Goal: Task Accomplishment & Management: Use online tool/utility

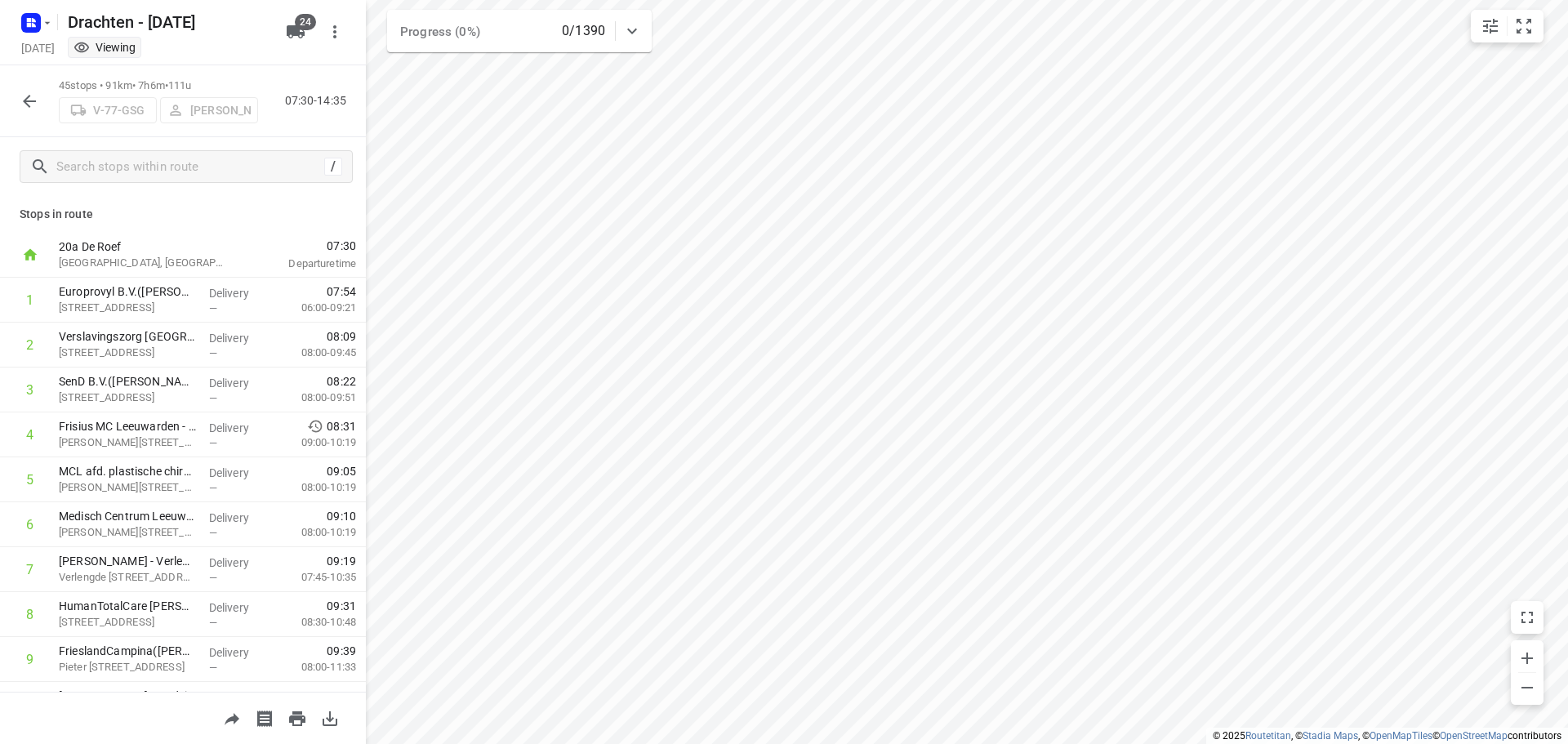
scroll to position [1407, 0]
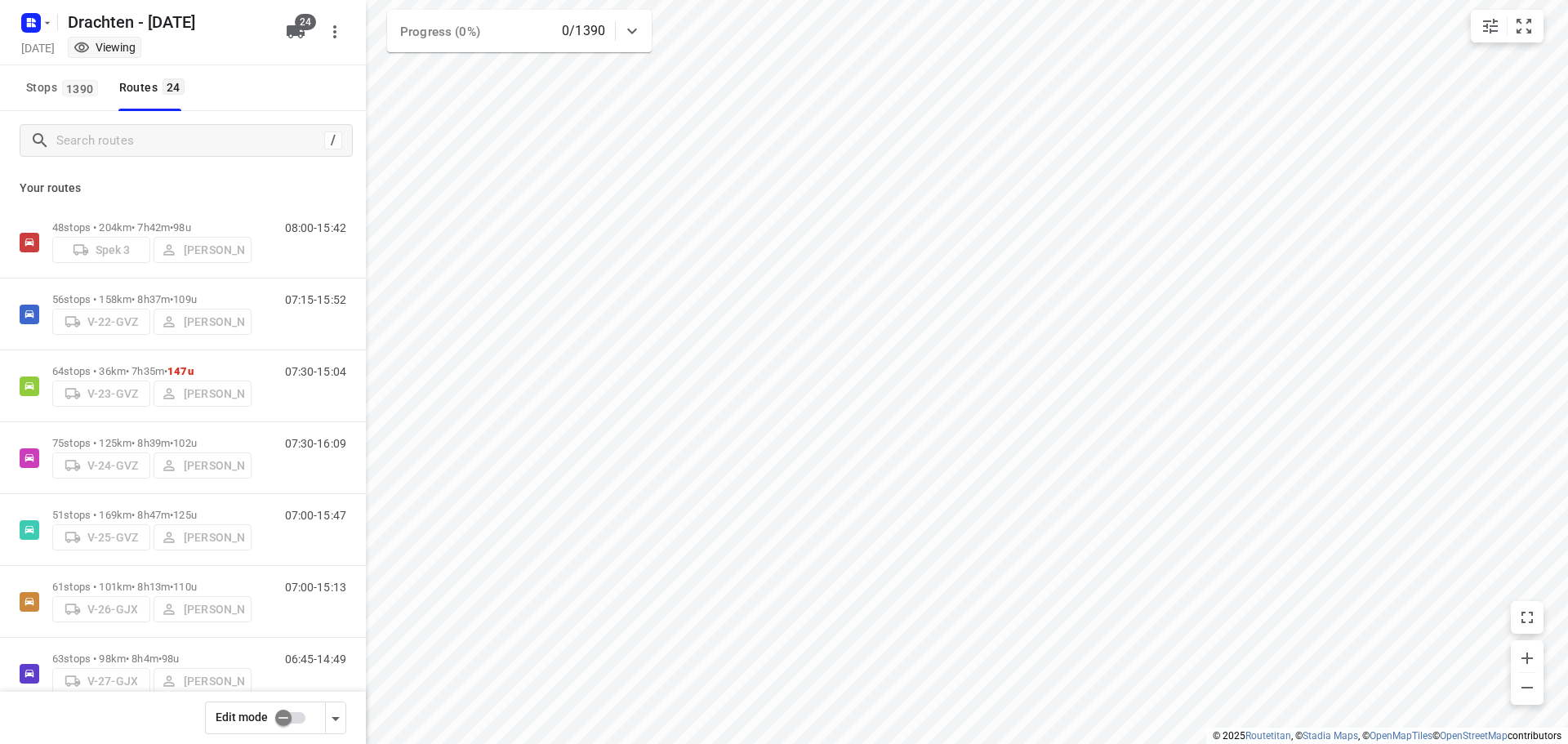
click at [285, 714] on input "checkbox" at bounding box center [283, 717] width 93 height 31
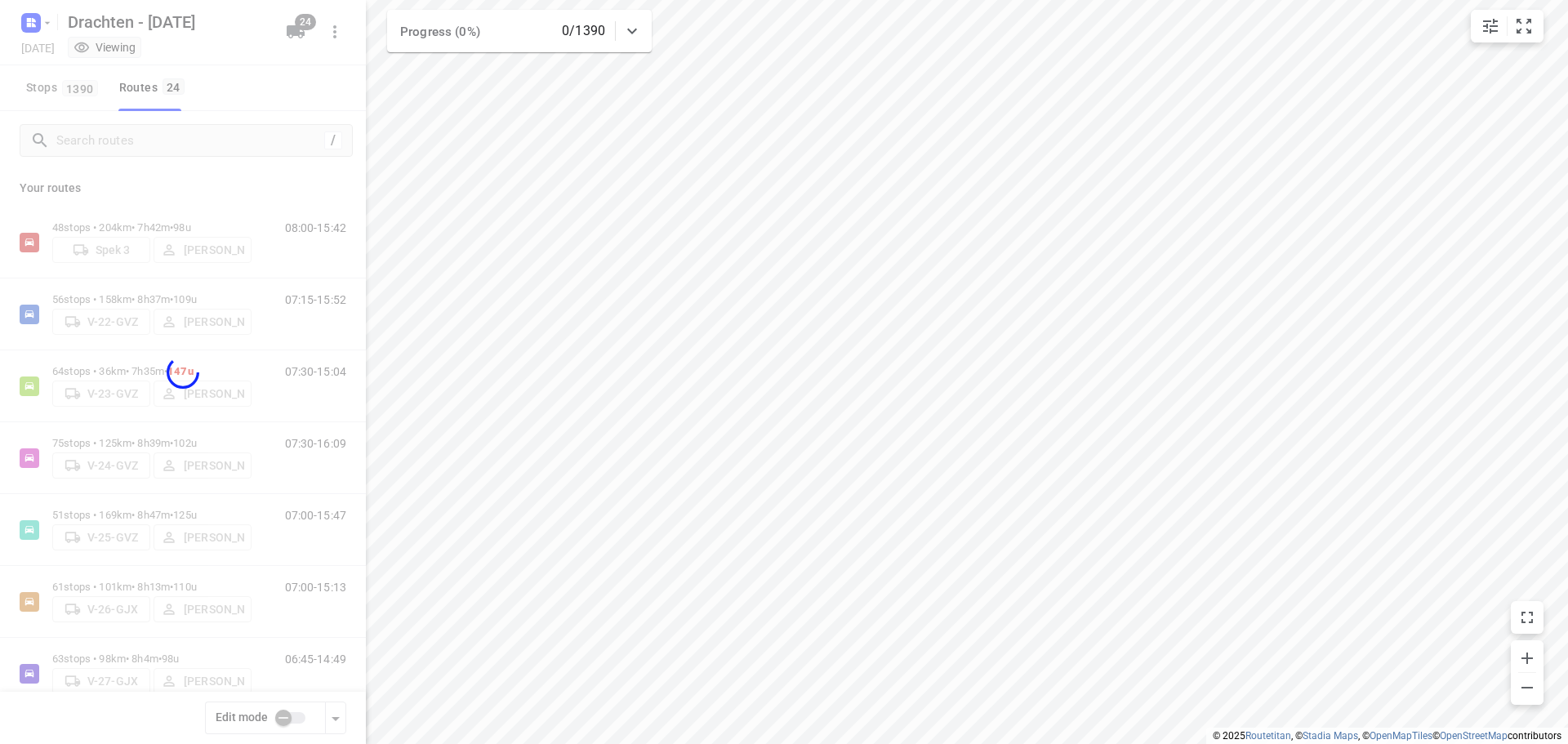
checkbox input "true"
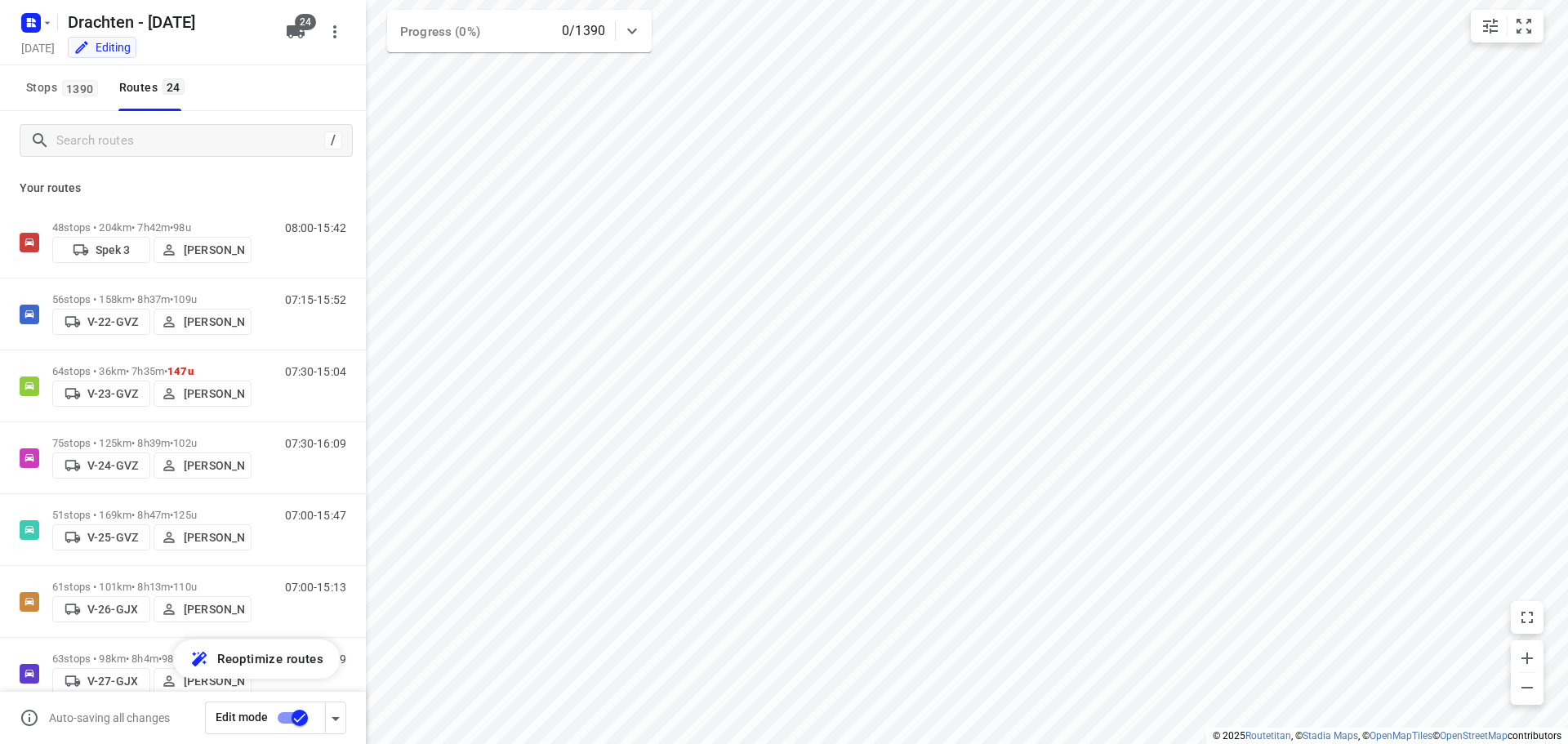
click at [211, 249] on p "[PERSON_NAME]" at bounding box center [213, 250] width 60 height 13
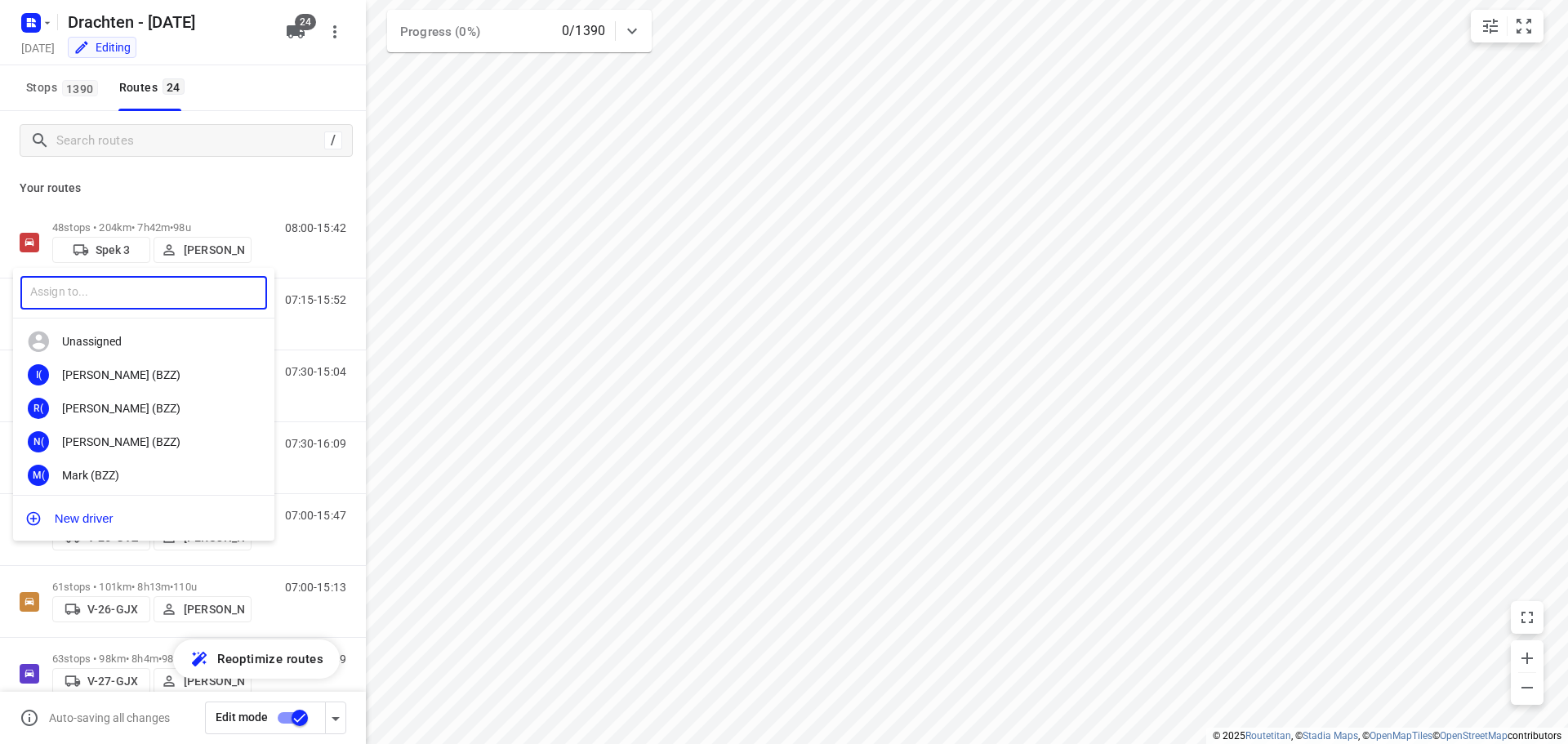
click at [159, 297] on input "text" at bounding box center [144, 293] width 247 height 34
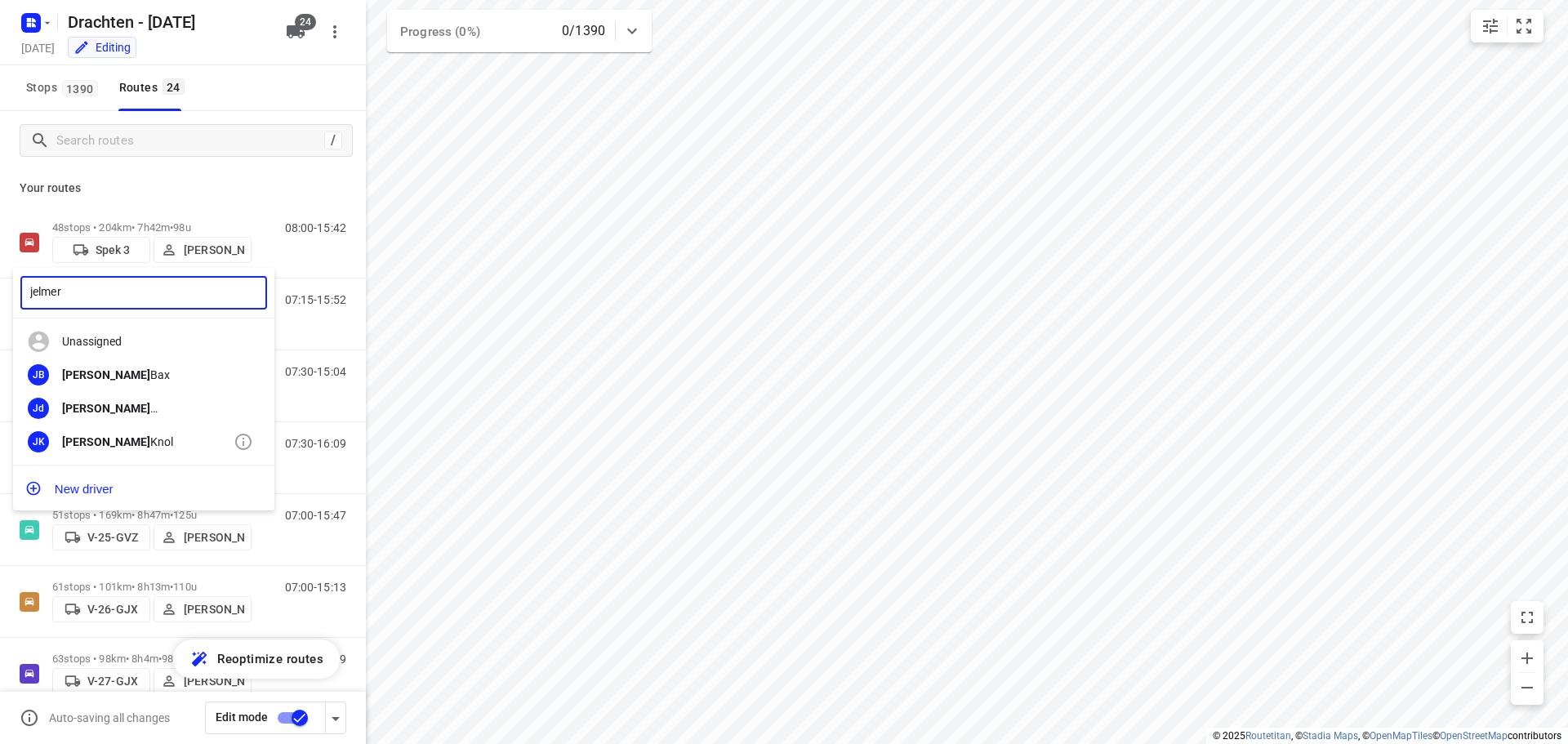
type input "jelmer"
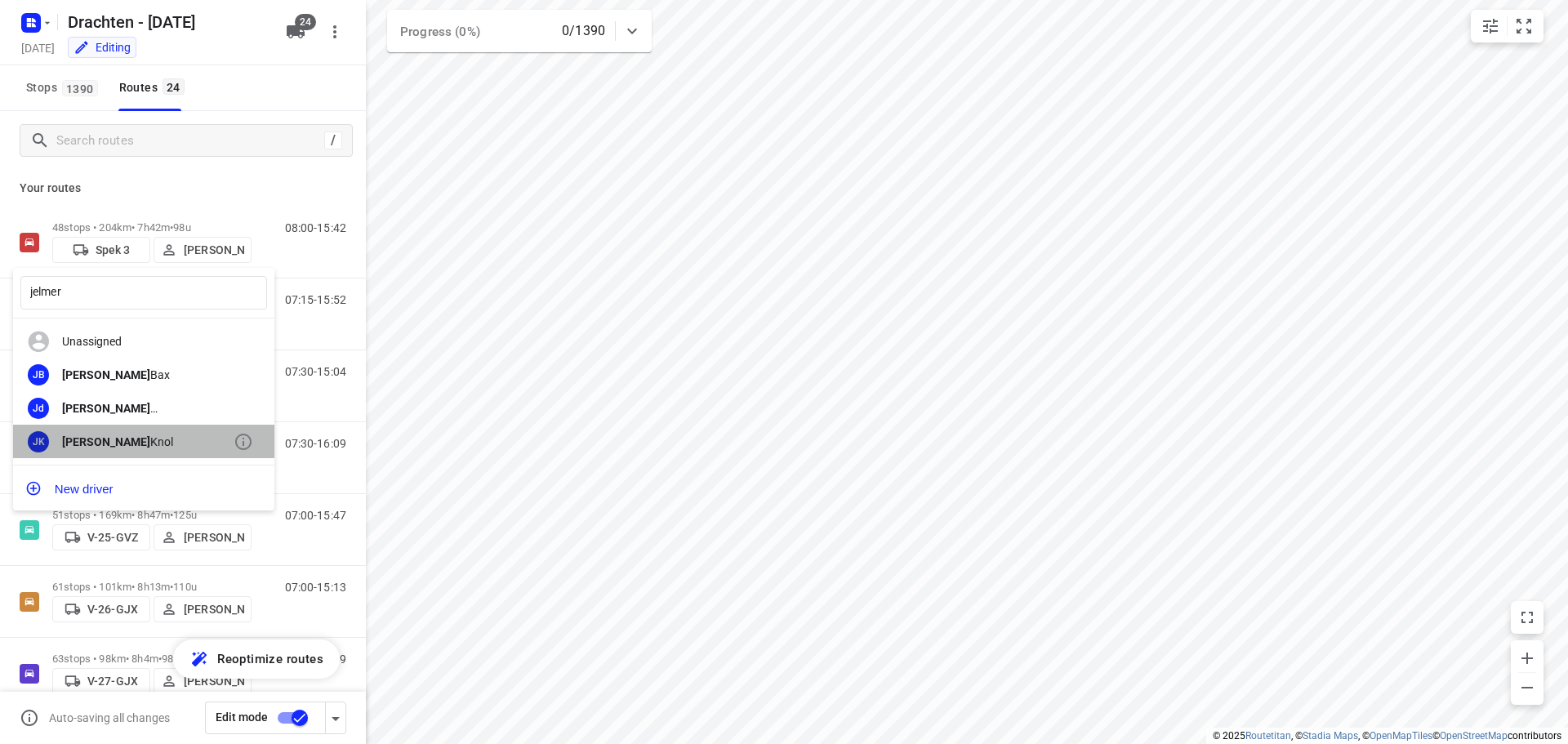
click at [85, 439] on b "[PERSON_NAME]" at bounding box center [106, 441] width 88 height 13
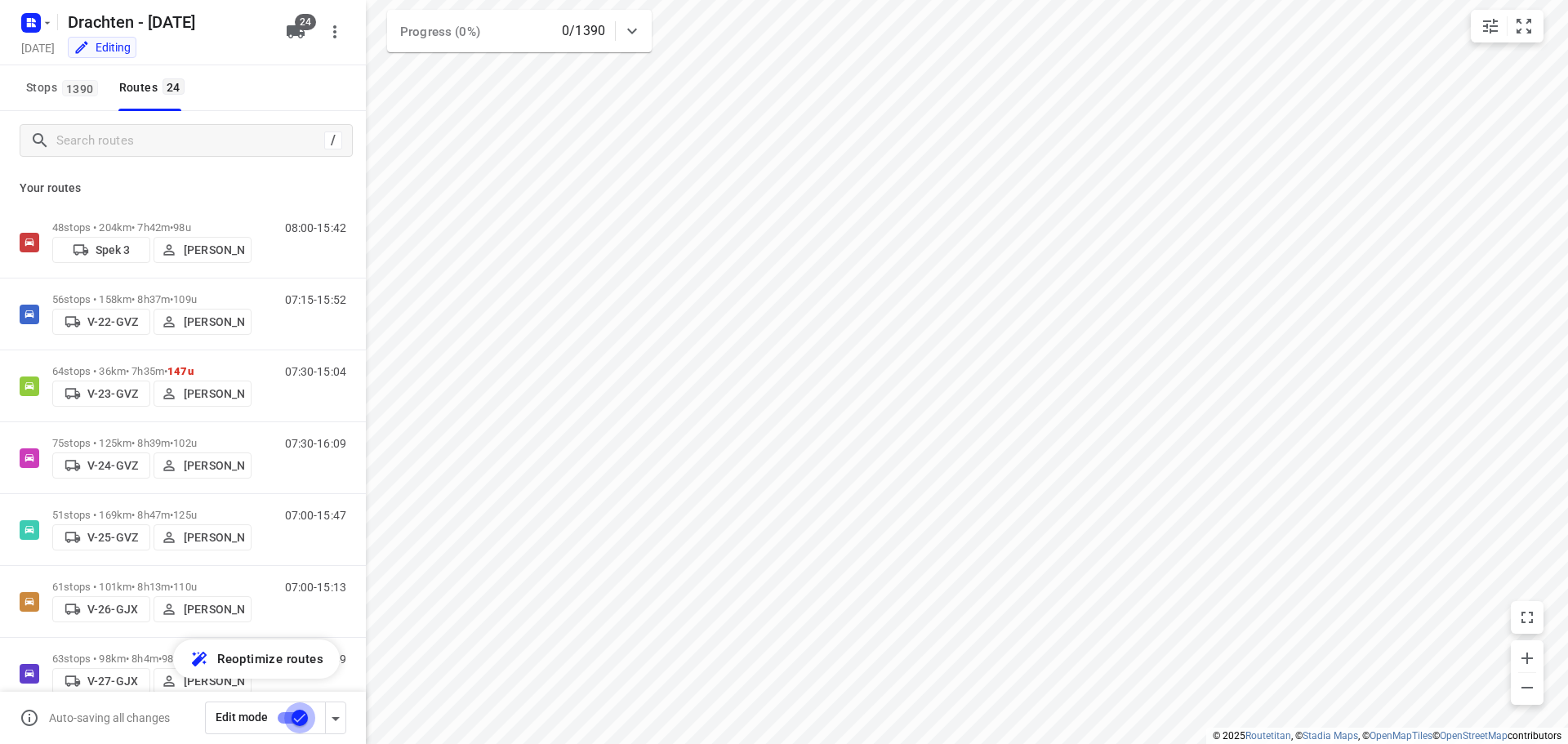
click at [303, 722] on input "checkbox" at bounding box center [299, 717] width 93 height 31
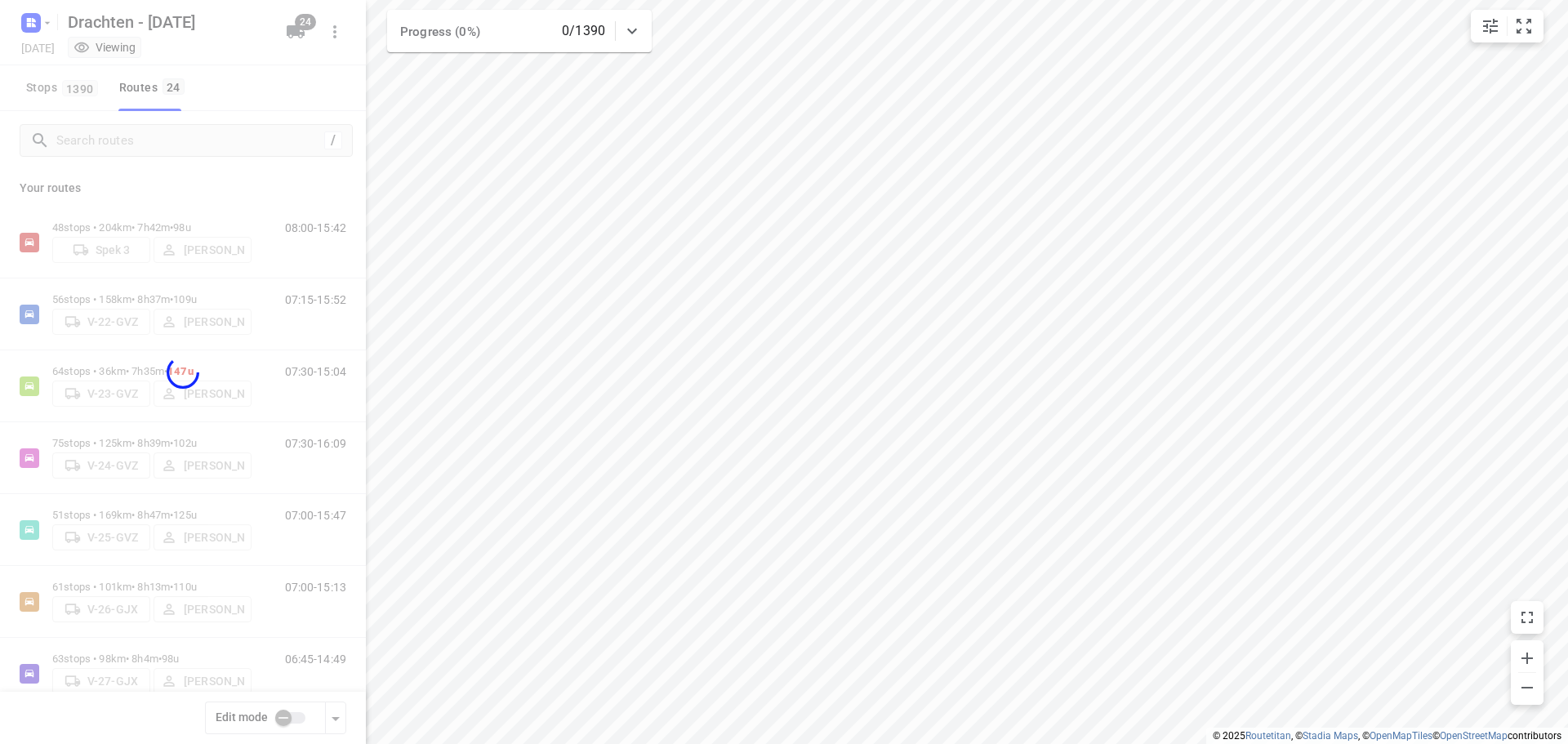
checkbox input "false"
